Goal: Find specific page/section: Find specific page/section

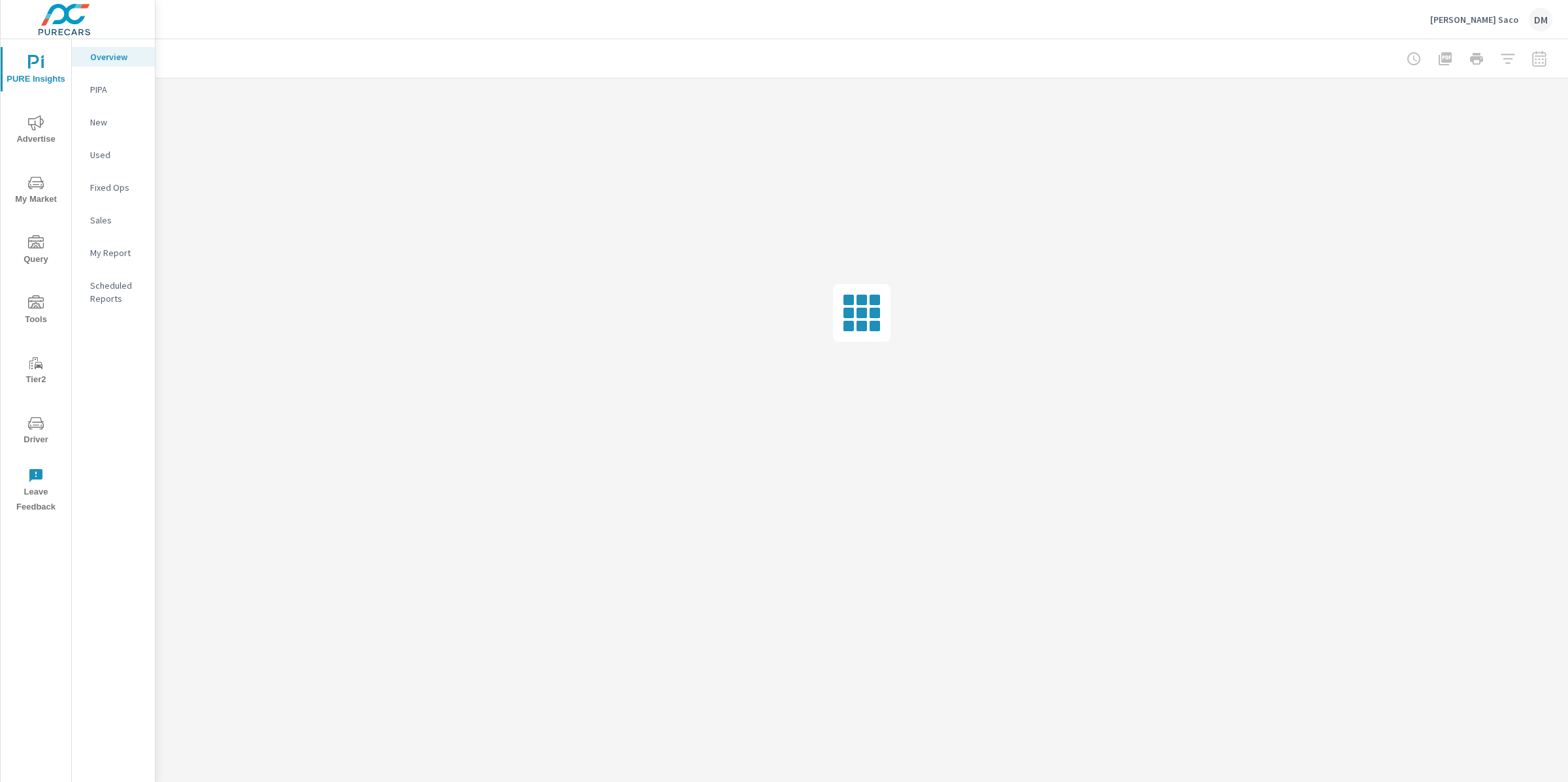
click at [54, 134] on span "Advertise" at bounding box center [35, 130] width 63 height 32
click at [33, 298] on icon "nav menu" at bounding box center [36, 303] width 16 height 16
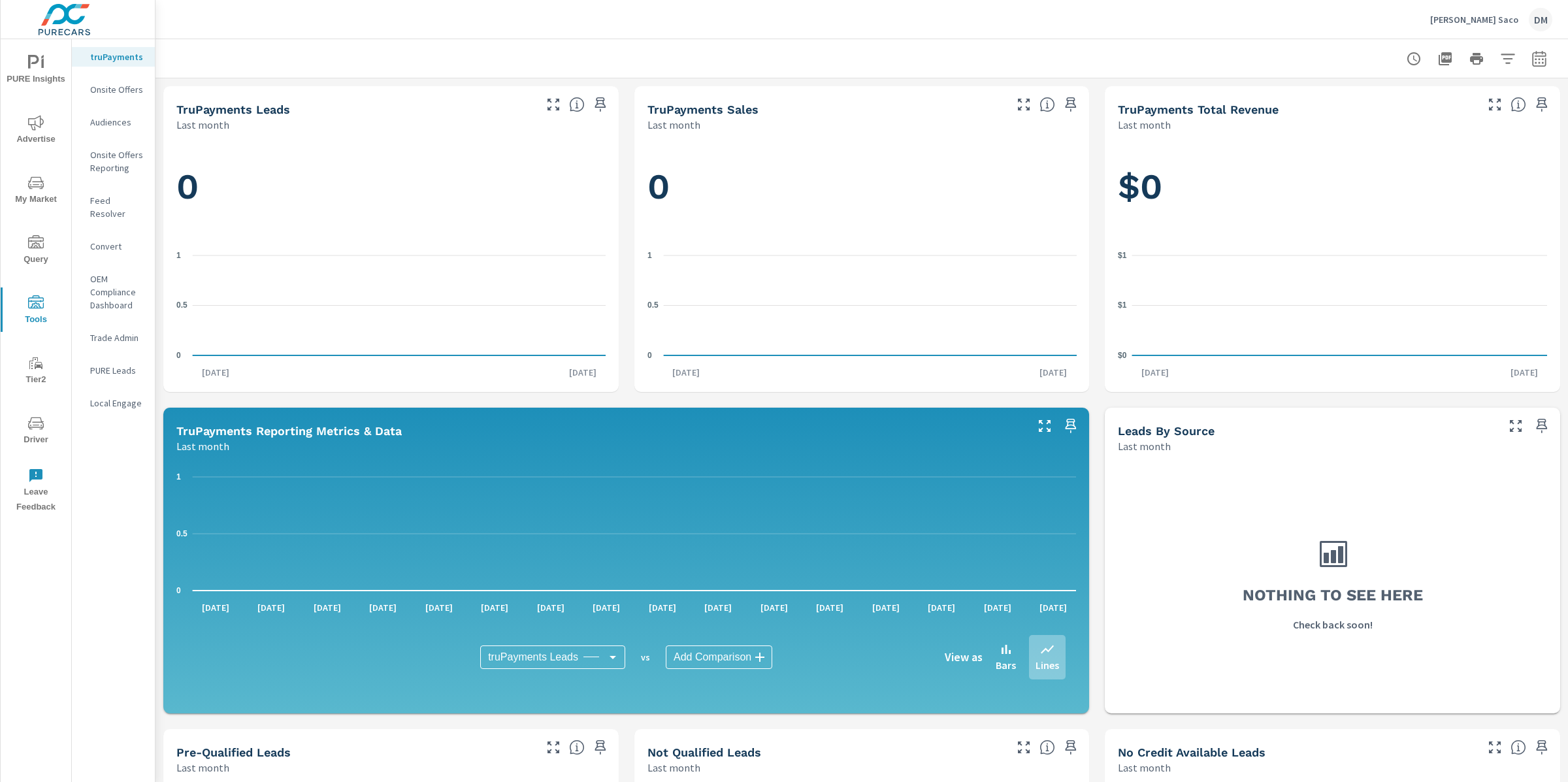
click at [46, 431] on span "Driver" at bounding box center [35, 431] width 63 height 32
